Goal: Use online tool/utility: Utilize a website feature to perform a specific function

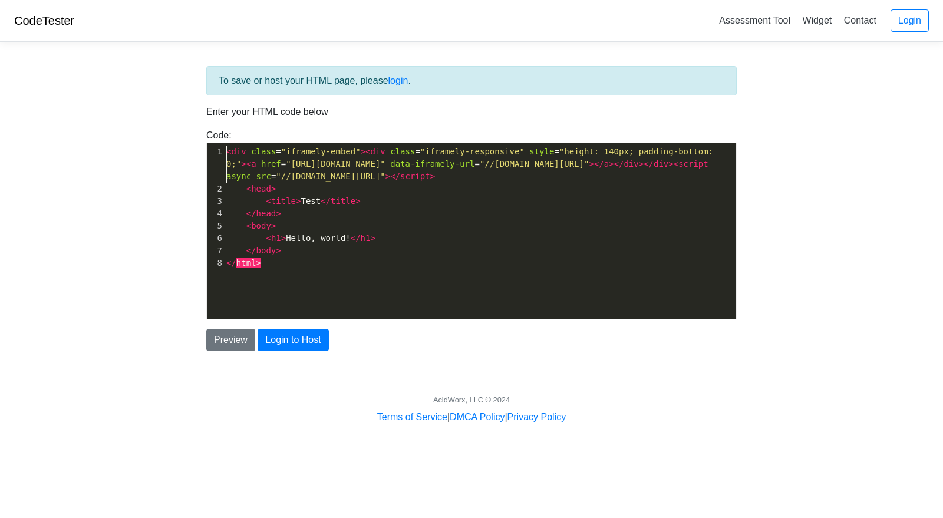
scroll to position [1, 0]
click at [229, 336] on button "Preview" at bounding box center [230, 340] width 49 height 22
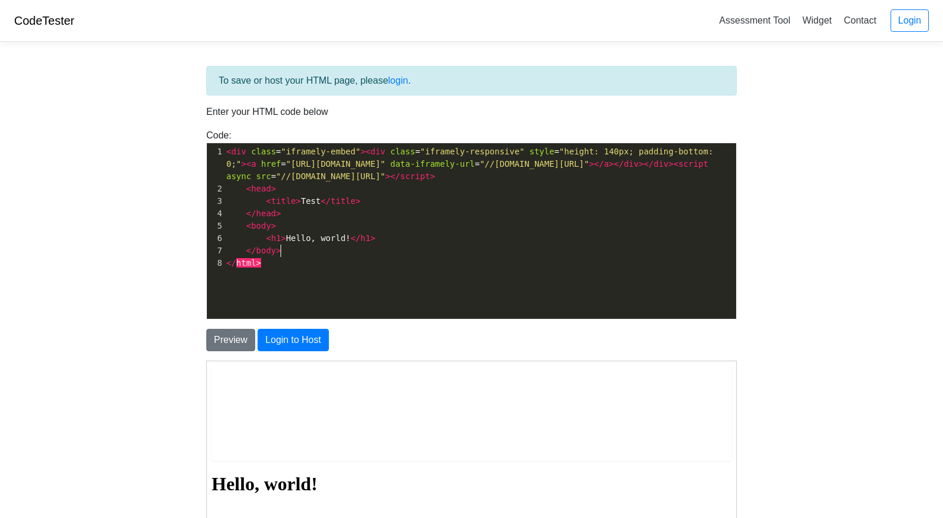
scroll to position [1, 0]
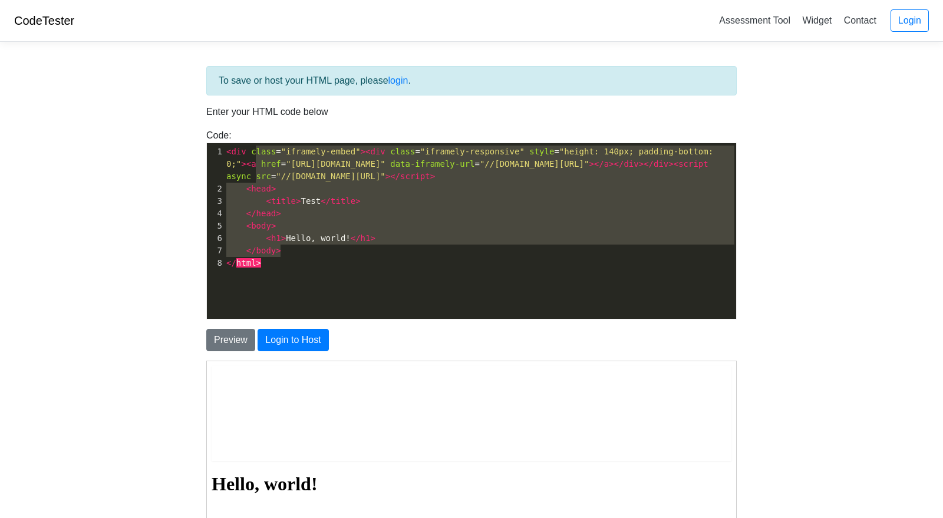
type textarea "class="iframely-embed"><div class="iframely-responsive" style="height: 140px; p…"
drag, startPoint x: 471, startPoint y: 252, endPoint x: 250, endPoint y: 157, distance: 240.3
click at [250, 157] on div "1 < div class = "iframely-embed" >< div class = "iframely-responsive" style = "…" at bounding box center [480, 208] width 512 height 124
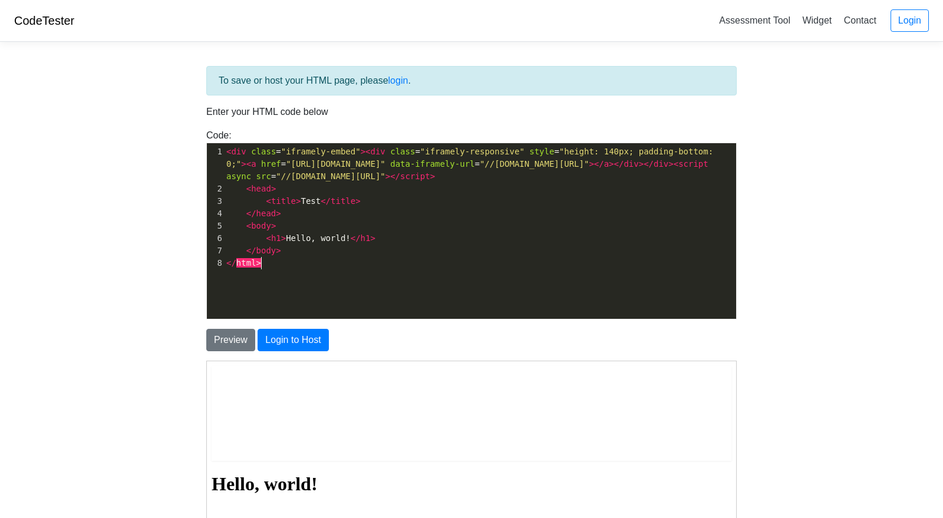
click at [336, 260] on pre "</ html >" at bounding box center [480, 263] width 512 height 12
type textarea ">"
click at [336, 260] on pre "</ html >" at bounding box center [480, 263] width 512 height 12
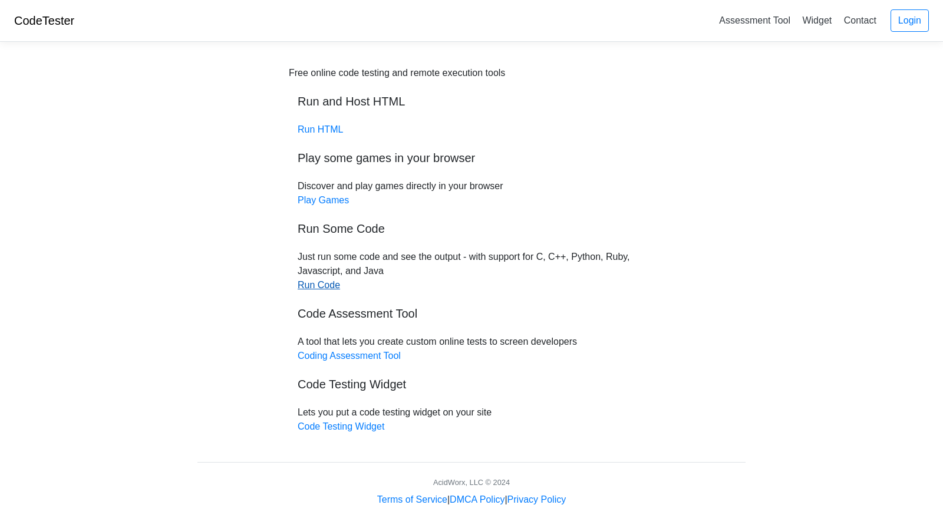
click at [331, 282] on link "Run Code" at bounding box center [319, 285] width 42 height 10
click at [329, 133] on link "Run HTML" at bounding box center [320, 129] width 45 height 10
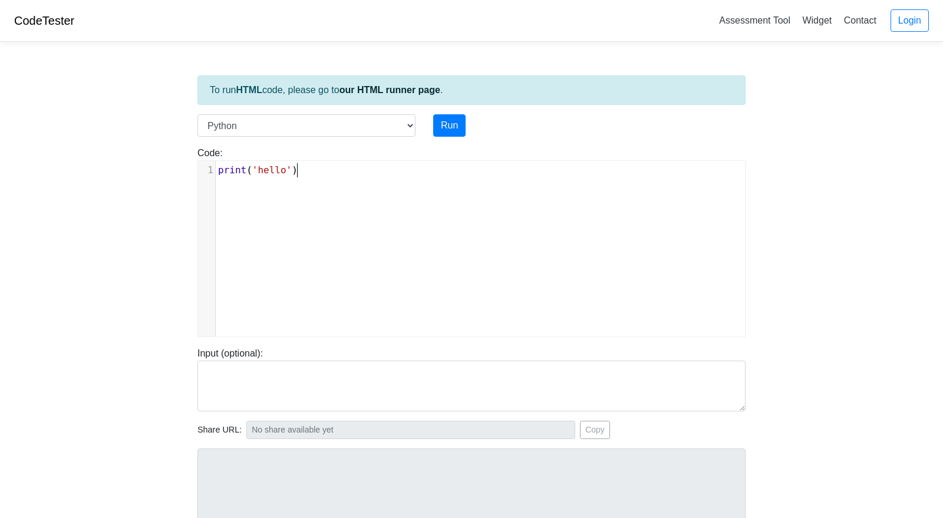
scroll to position [5, 0]
type textarea "print('hello')"
drag, startPoint x: 374, startPoint y: 188, endPoint x: 123, endPoint y: 140, distance: 255.6
click at [123, 140] on body "CodeTester Assessment Tool Widget Contact Login To run HTML code, please go to …" at bounding box center [471, 314] width 943 height 629
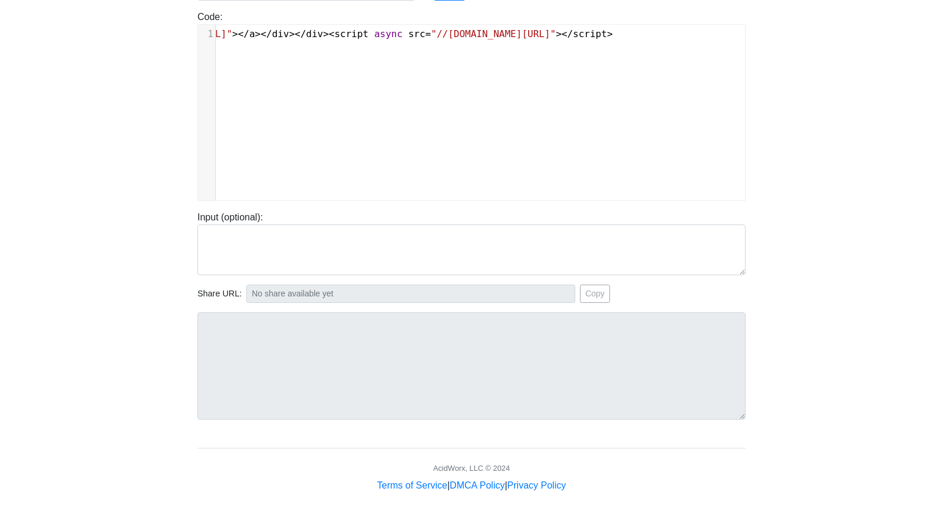
scroll to position [0, 0]
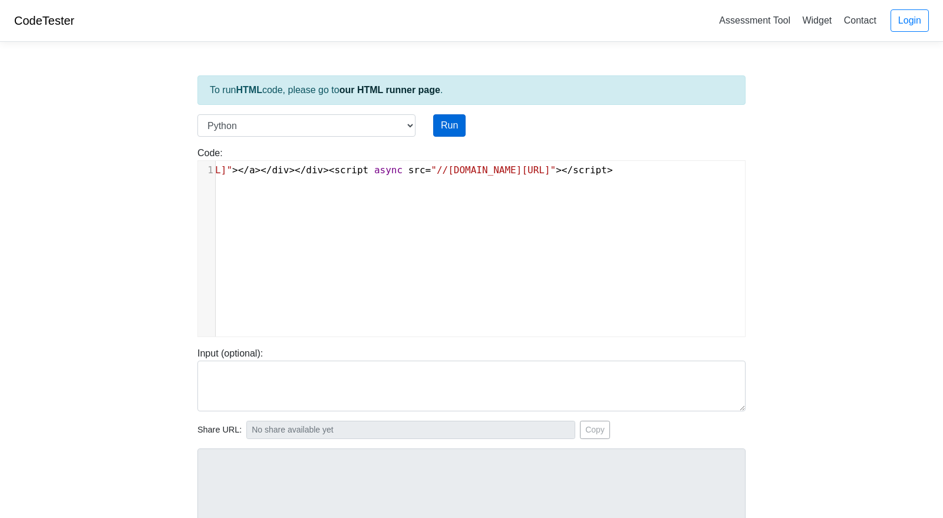
click at [441, 131] on button "Run" at bounding box center [449, 125] width 32 height 22
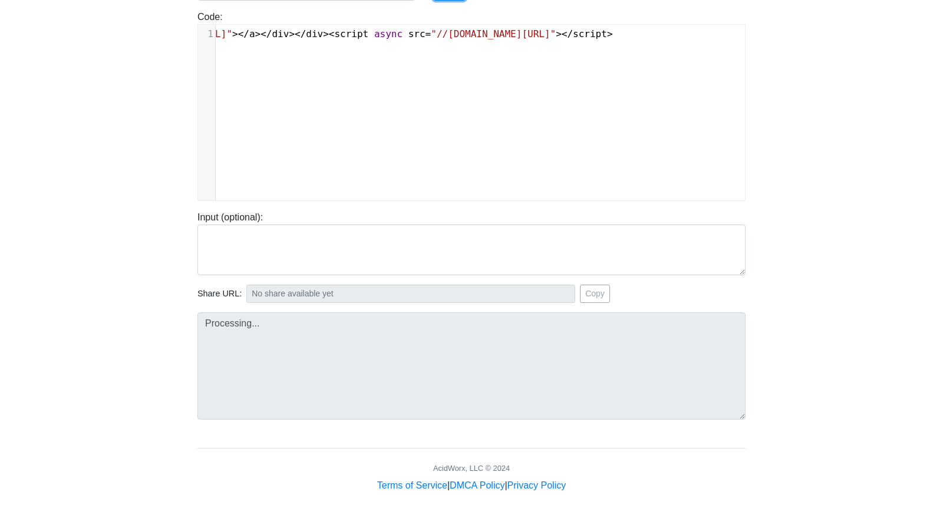
type input "https://codetester.io/runner?s=JrX0qw6Yz8"
type textarea "Submission status: Runtime Error (NZEC) Stderr: File "script.py", line 1 <div c…"
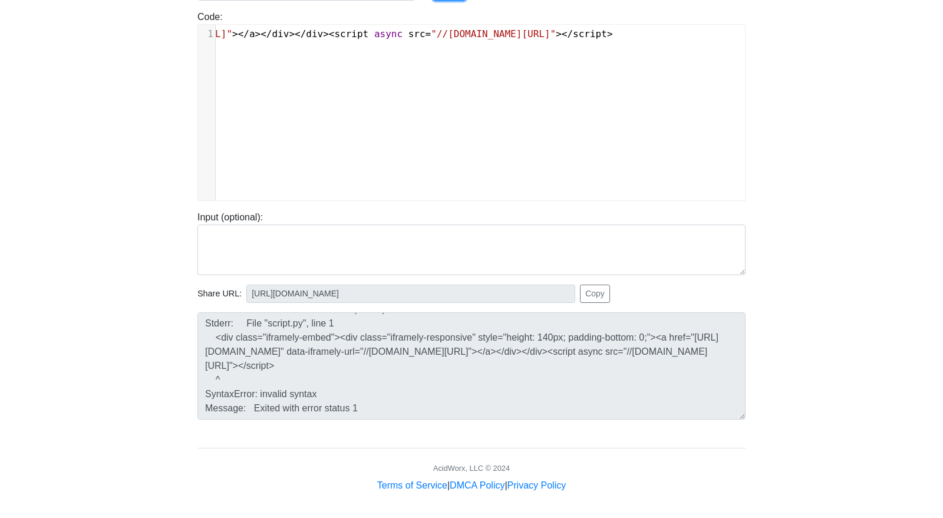
scroll to position [0, 0]
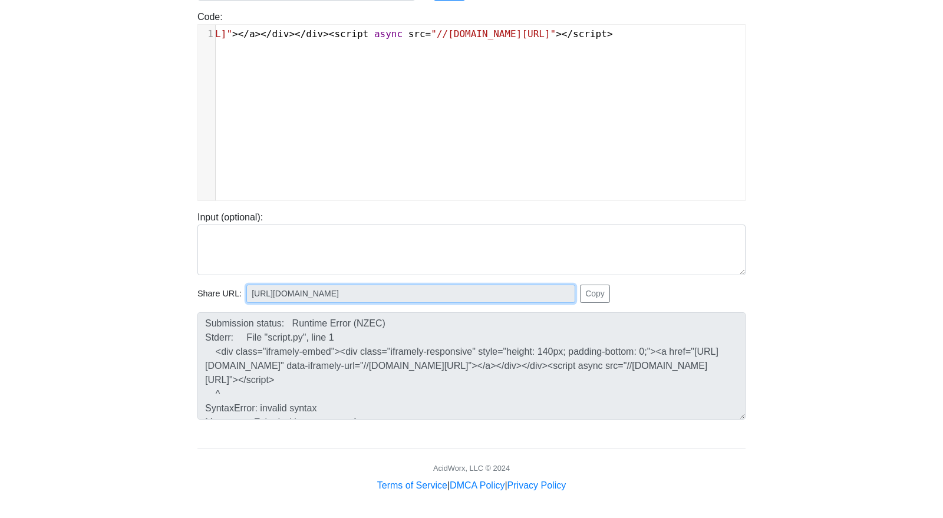
drag, startPoint x: 516, startPoint y: 287, endPoint x: 0, endPoint y: 210, distance: 522.0
click at [0, 210] on body "CodeTester Assessment Tool Widget Contact Login To run HTML code, please go to …" at bounding box center [471, 178] width 943 height 629
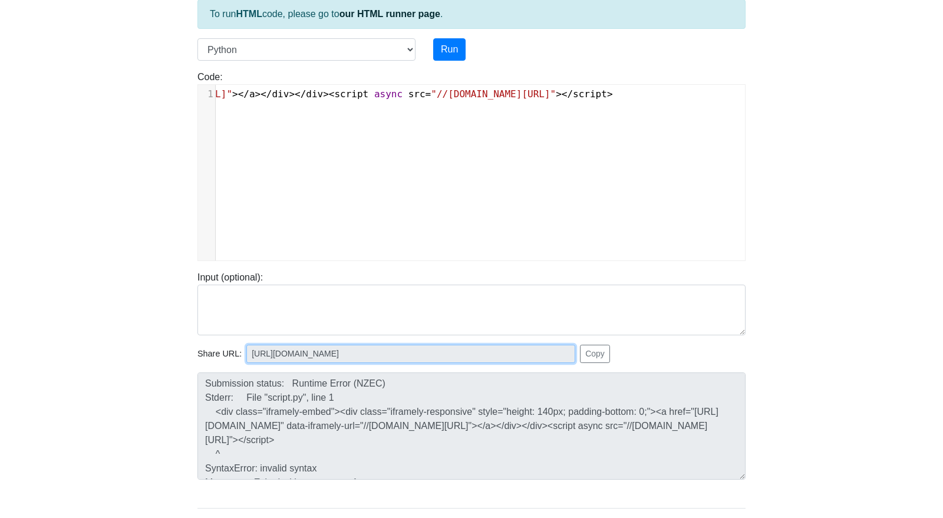
scroll to position [72, 0]
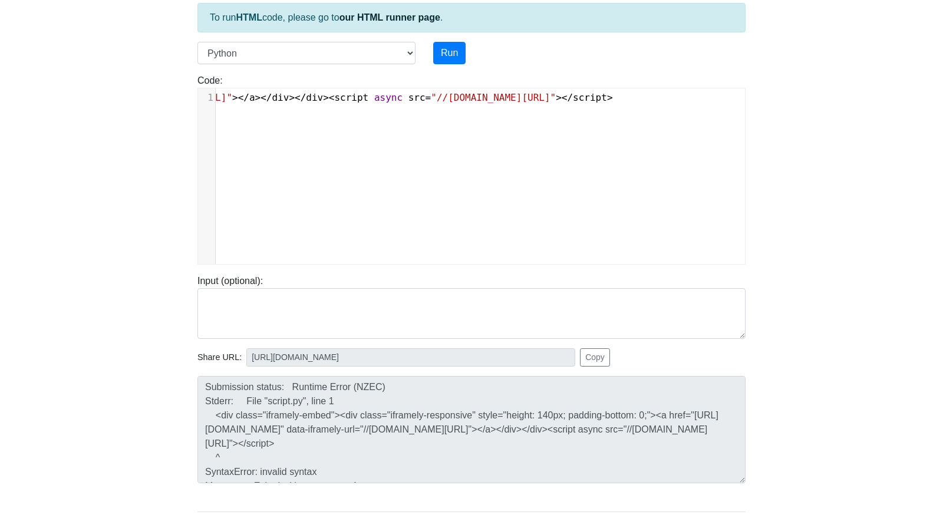
click at [487, 160] on div "x 1 < div class = "iframely-embed" >< div class = "iframely-responsive" style =…" at bounding box center [480, 184] width 565 height 193
click at [402, 98] on span "async" at bounding box center [388, 97] width 28 height 11
type textarea "<div class="iframely-embed"><div class="iframely-responsive" style="height: 140…"
click at [402, 98] on span "async" at bounding box center [388, 97] width 28 height 11
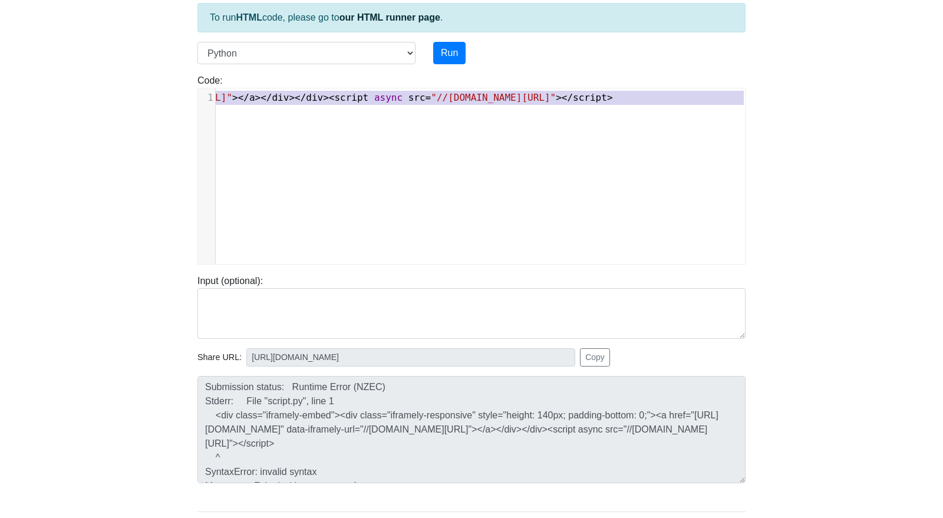
click at [402, 98] on span "async" at bounding box center [388, 97] width 28 height 11
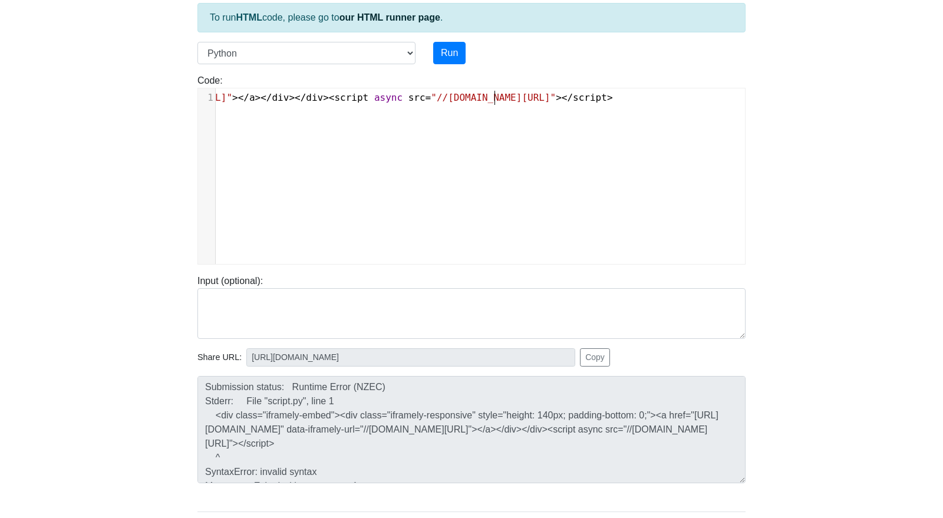
click at [402, 98] on span "async" at bounding box center [388, 97] width 28 height 11
type textarea "<div class="iframely-embed"><div class="iframely-responsive" style="height: 140…"
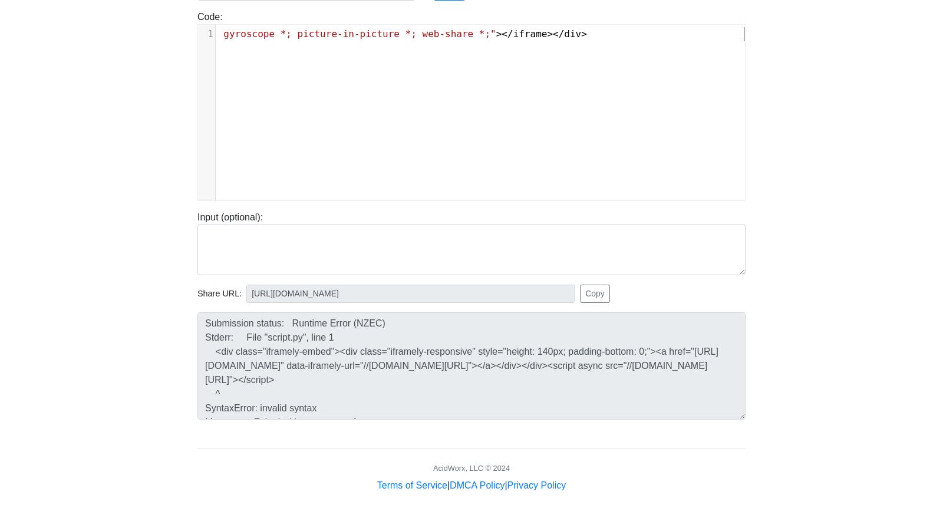
scroll to position [0, 0]
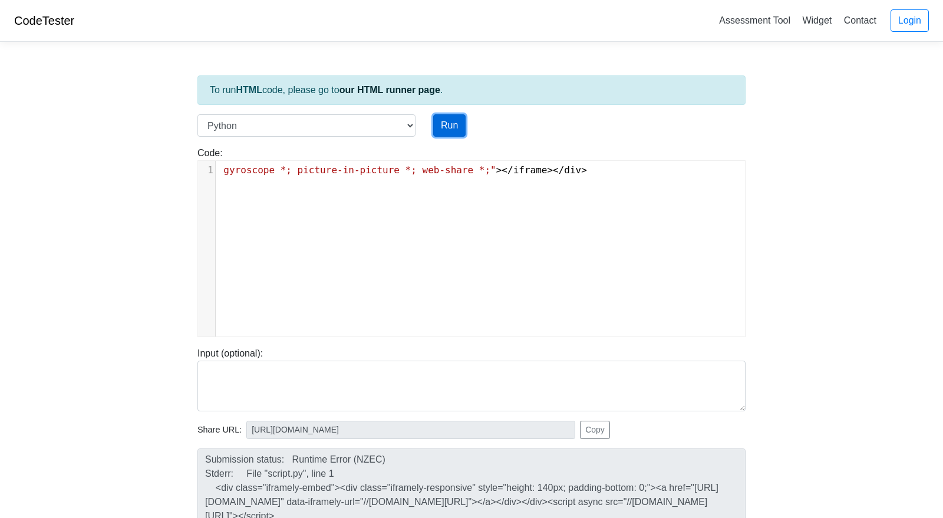
click at [455, 128] on button "Run" at bounding box center [449, 125] width 32 height 22
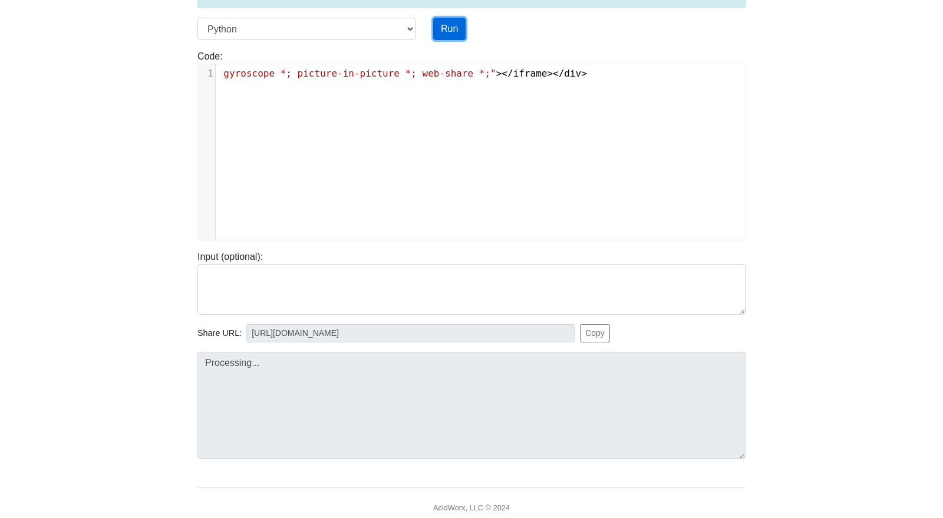
scroll to position [136, 0]
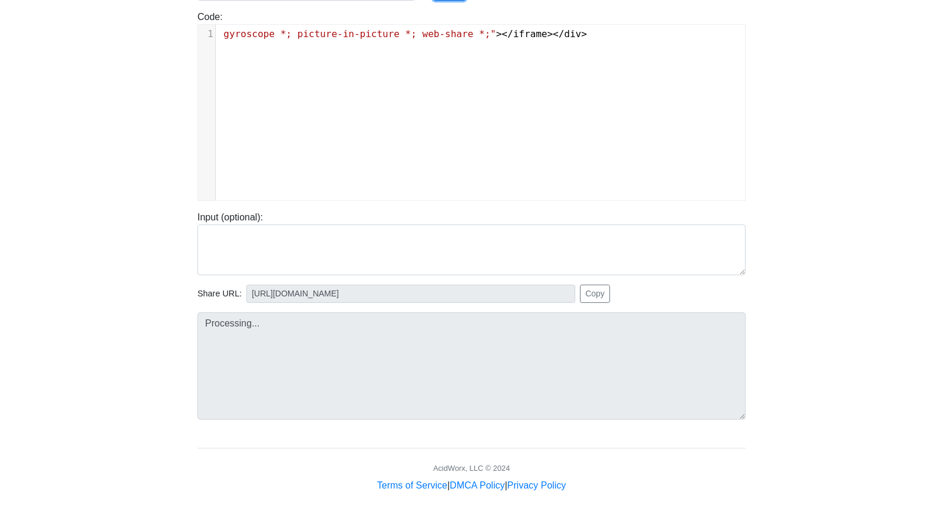
type input "https://codetester.io/runner?s=vYlrpr7Bzq"
type textarea "Submission status: Runtime Error (NZEC) Stderr: File "script.py", line 1 <div s…"
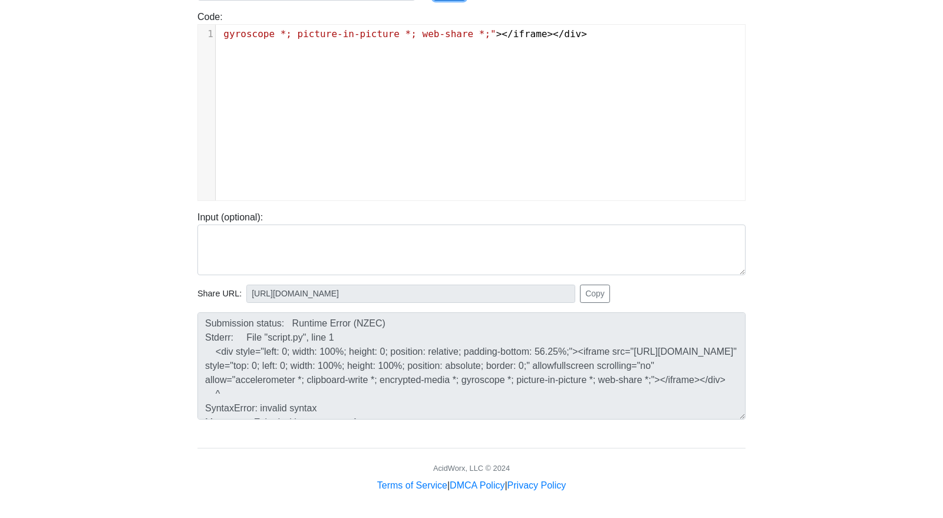
scroll to position [0, 0]
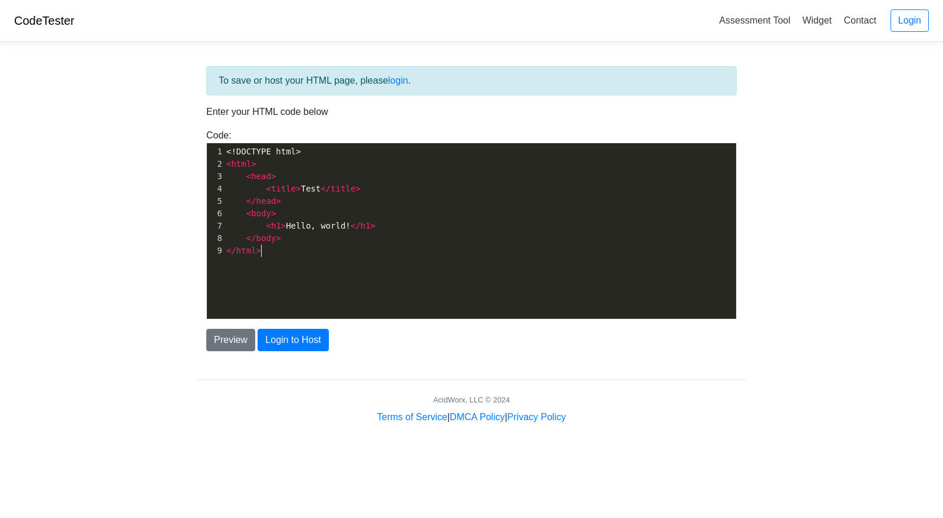
scroll to position [4, 0]
type textarea "<!DOCTYPE html> <html> <head> <title>Test</title> </head> <body> <h1>Hello, wor…"
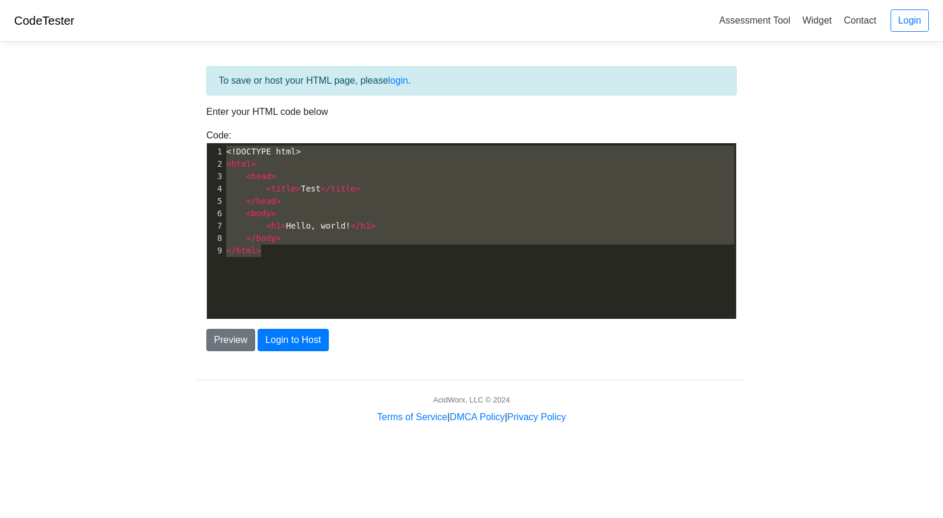
drag, startPoint x: 321, startPoint y: 266, endPoint x: 113, endPoint y: 77, distance: 280.7
click at [113, 77] on body "CodeTester Assessment Tool Widget Contact Login To save or host your HTML page,…" at bounding box center [471, 212] width 943 height 424
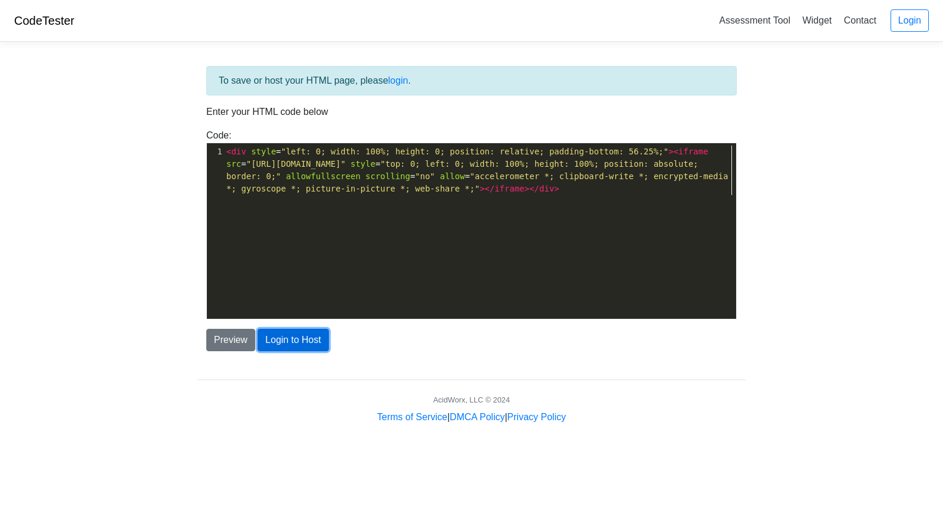
click at [303, 338] on button "Login to Host" at bounding box center [293, 340] width 71 height 22
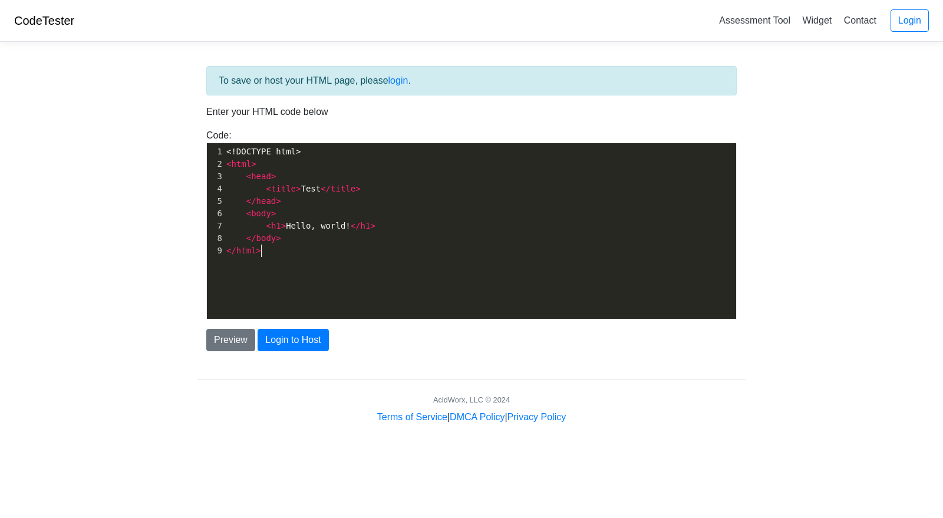
scroll to position [4, 0]
type textarea "<!DOCTYPE html> <html> <head> <title>Test</title> </head> <body> <h1>Hello, wor…"
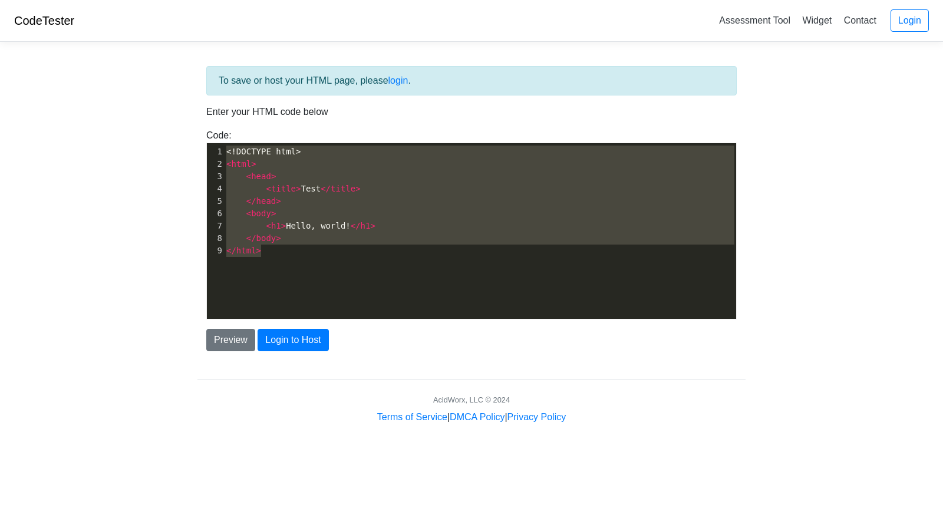
drag, startPoint x: 373, startPoint y: 259, endPoint x: 45, endPoint y: 24, distance: 403.3
click at [45, 24] on body "CodeTester Assessment Tool Widget Contact Login To save or host your HTML page,…" at bounding box center [471, 212] width 943 height 424
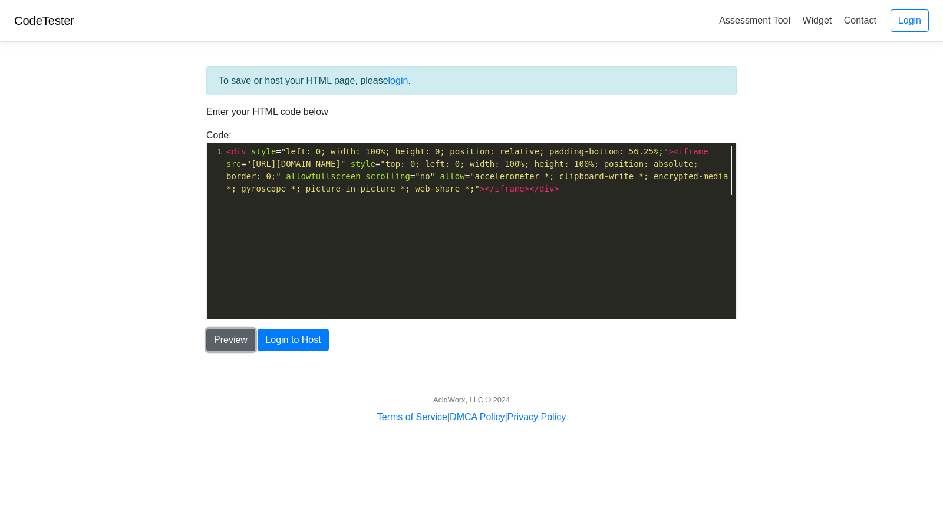
click at [230, 344] on button "Preview" at bounding box center [230, 340] width 49 height 22
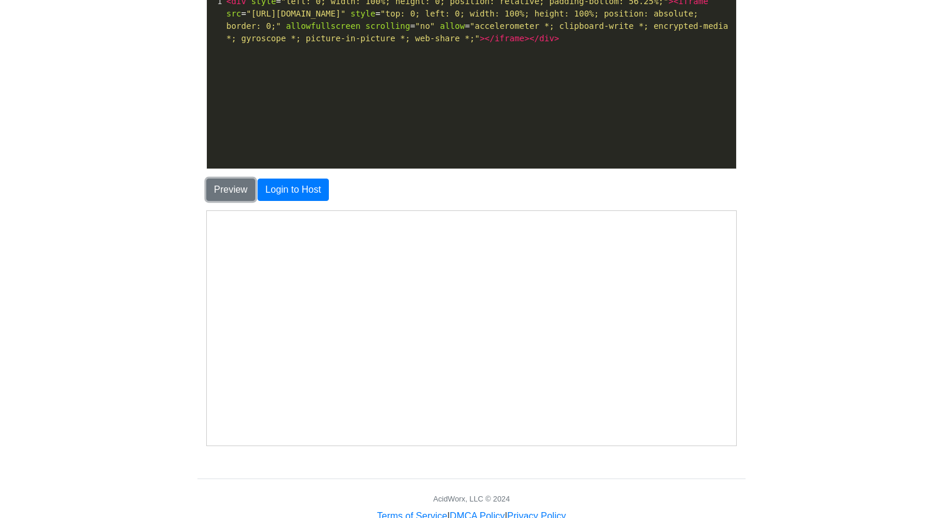
scroll to position [0, 0]
click at [231, 187] on button "Preview" at bounding box center [230, 190] width 49 height 22
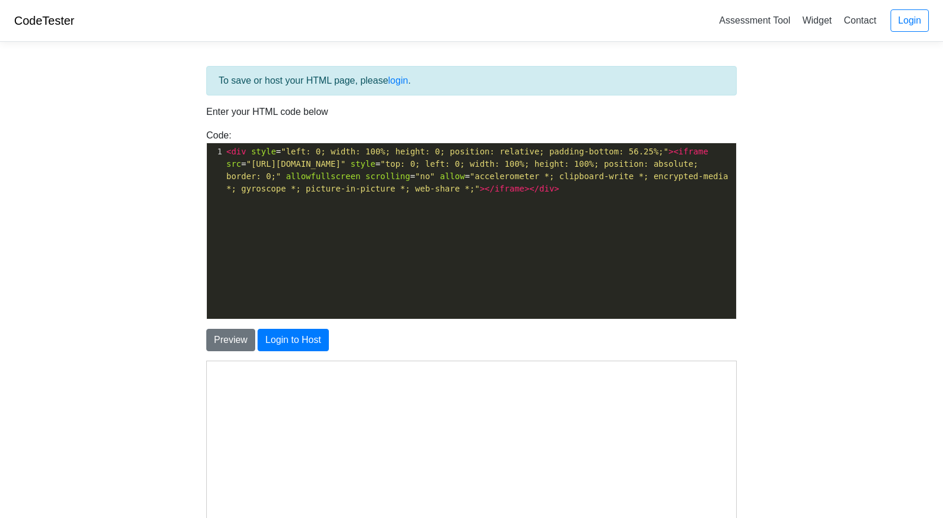
click at [375, 162] on span "style" at bounding box center [363, 163] width 25 height 9
type textarea "<div style="left: 0; width: 100%; height: 0; position: relative; padding-bottom…"
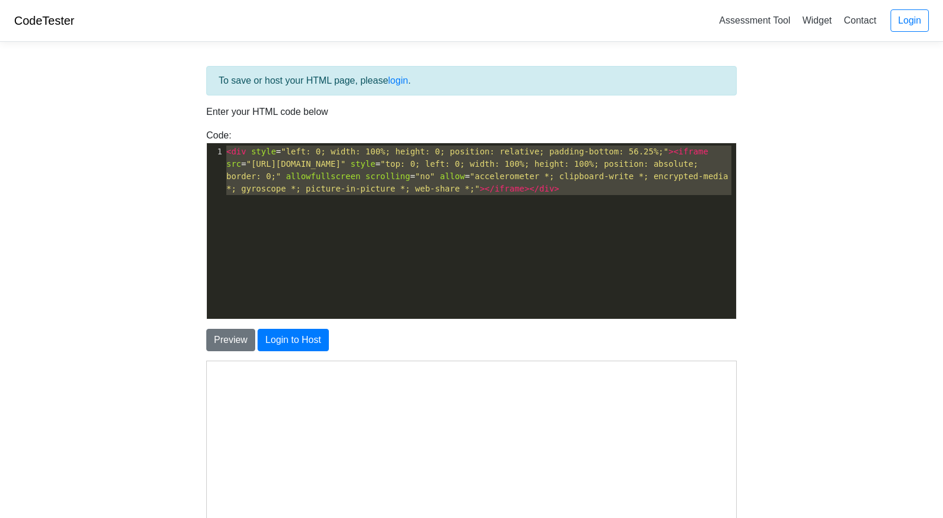
click at [375, 162] on span "style" at bounding box center [363, 163] width 25 height 9
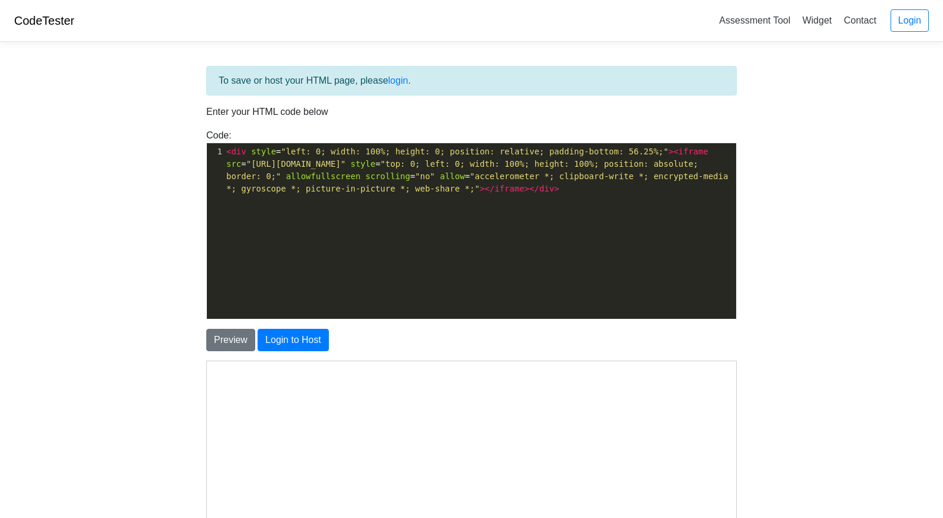
click at [225, 235] on div "x 1 < div style = "left: 0; width: 100%; height: 0; position: relative; padding…" at bounding box center [480, 239] width 547 height 193
click at [237, 332] on button "Preview" at bounding box center [230, 340] width 49 height 22
